Goal: Find specific page/section: Find specific page/section

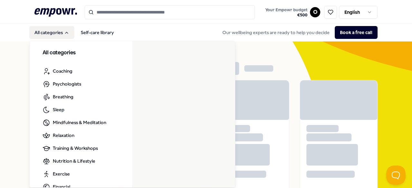
click at [51, 34] on button "All categories" at bounding box center [51, 32] width 45 height 13
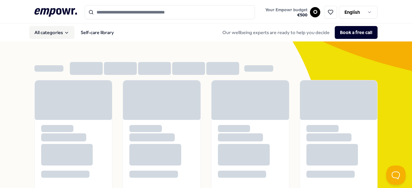
click at [51, 35] on button "All categories" at bounding box center [51, 32] width 45 height 13
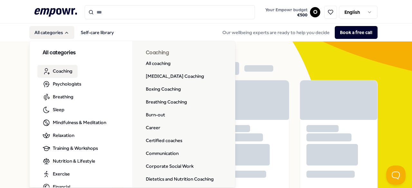
click at [74, 74] on link "Coaching" at bounding box center [57, 71] width 40 height 13
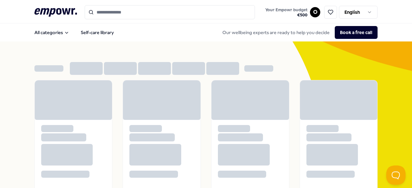
click at [45, 11] on icon at bounding box center [55, 12] width 42 height 8
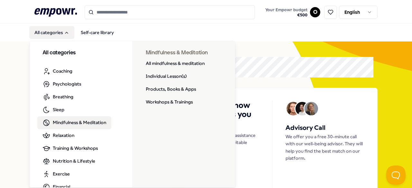
click at [89, 124] on span "Mindfulness & Meditation" at bounding box center [79, 122] width 53 height 7
